Goal: Navigation & Orientation: Find specific page/section

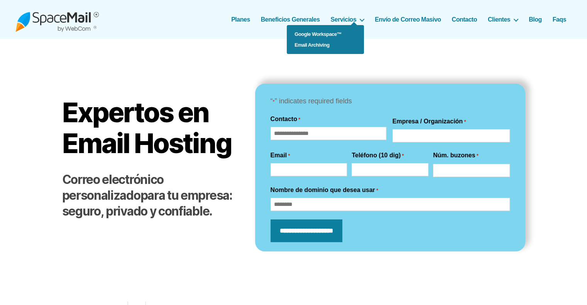
click at [287, 25] on ul "Google Workspace™ Email Archiving" at bounding box center [325, 39] width 77 height 29
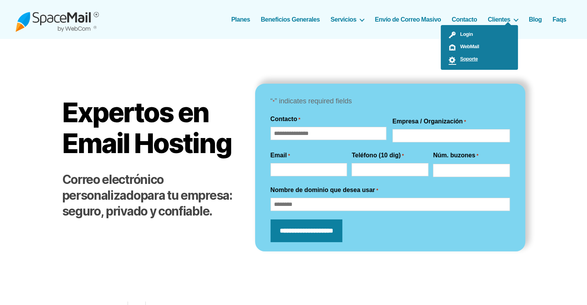
click at [287, 57] on span "Soporte" at bounding box center [467, 59] width 22 height 6
click at [287, 20] on link "Faqs" at bounding box center [560, 19] width 14 height 7
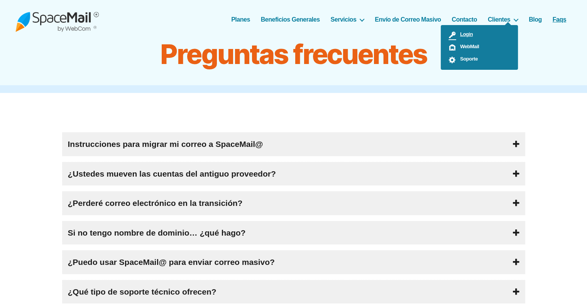
click at [461, 33] on span "Login" at bounding box center [464, 34] width 17 height 6
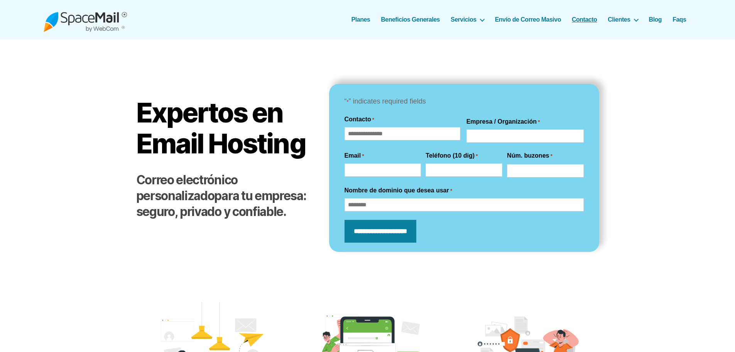
click at [593, 21] on link "Contacto" at bounding box center [584, 19] width 25 height 7
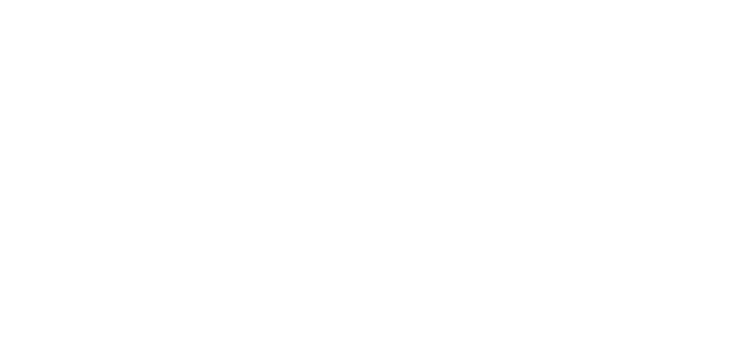
scroll to position [313, 0]
click at [70, 271] on div "<a href="[URL][DOMAIN_NAME]" title="html form">Fill out my Wufoo form!</a>" at bounding box center [367, 128] width 735 height 635
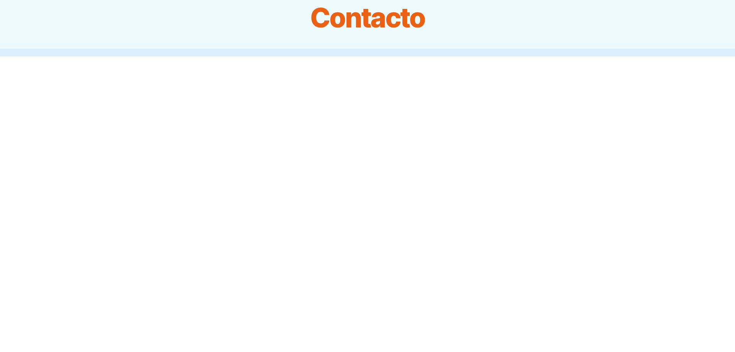
scroll to position [0, 0]
